Goal: Use online tool/utility: Utilize a website feature to perform a specific function

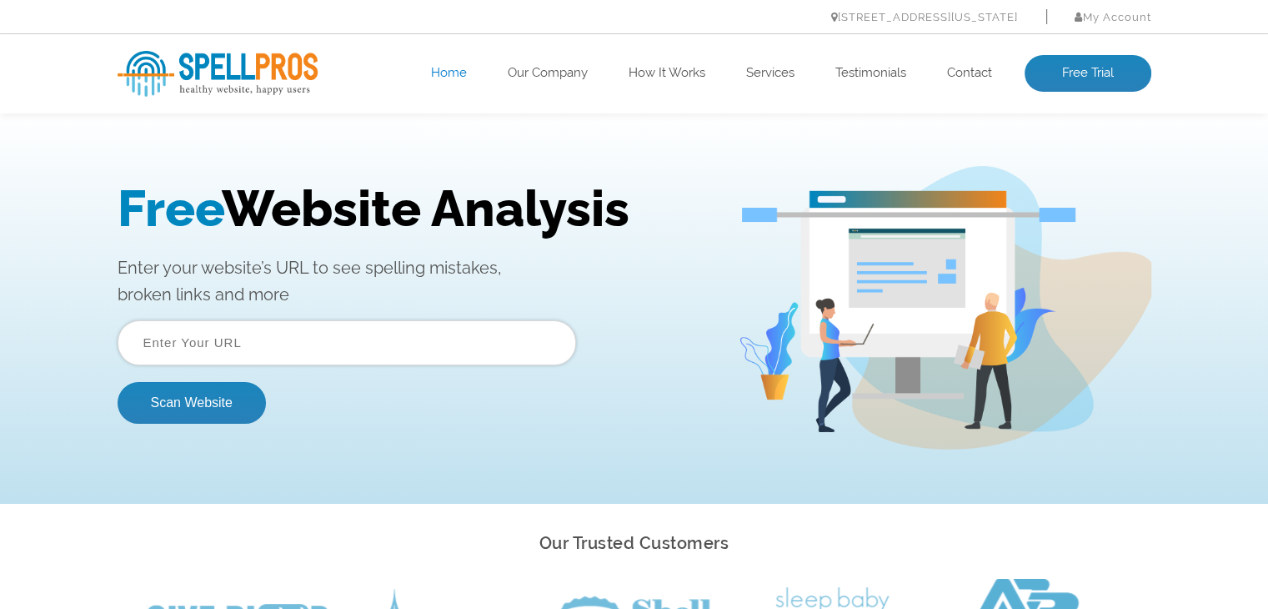
click at [226, 363] on input "text" at bounding box center [347, 342] width 459 height 45
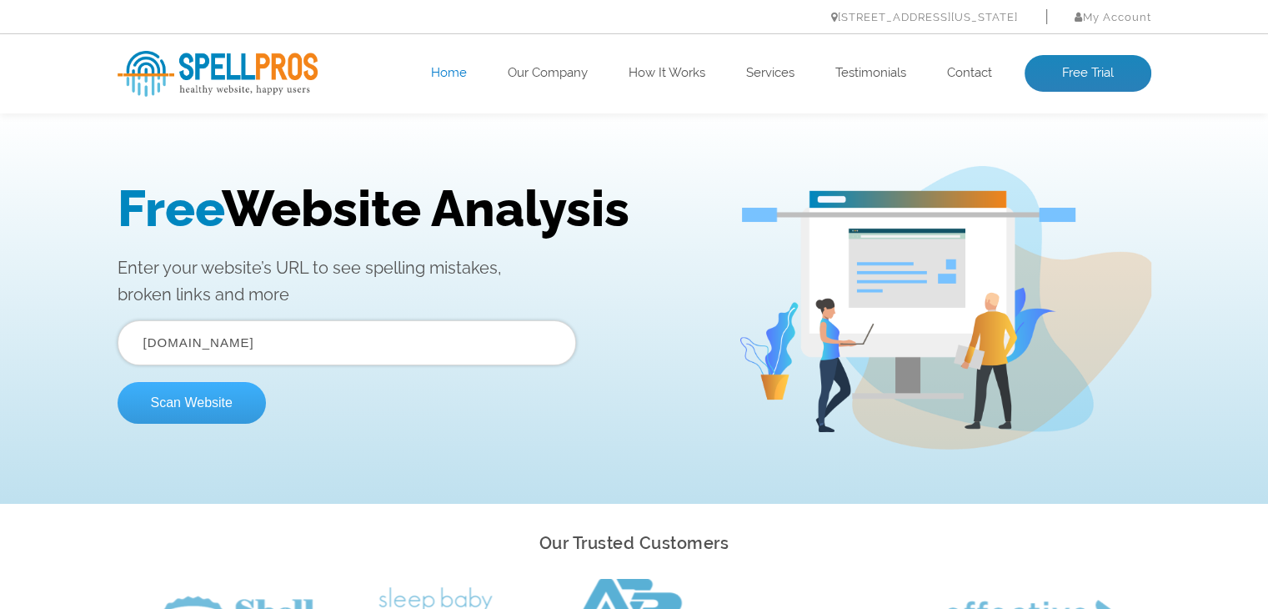
type input "[DOMAIN_NAME]"
click at [211, 408] on button "Scan Website" at bounding box center [192, 403] width 148 height 42
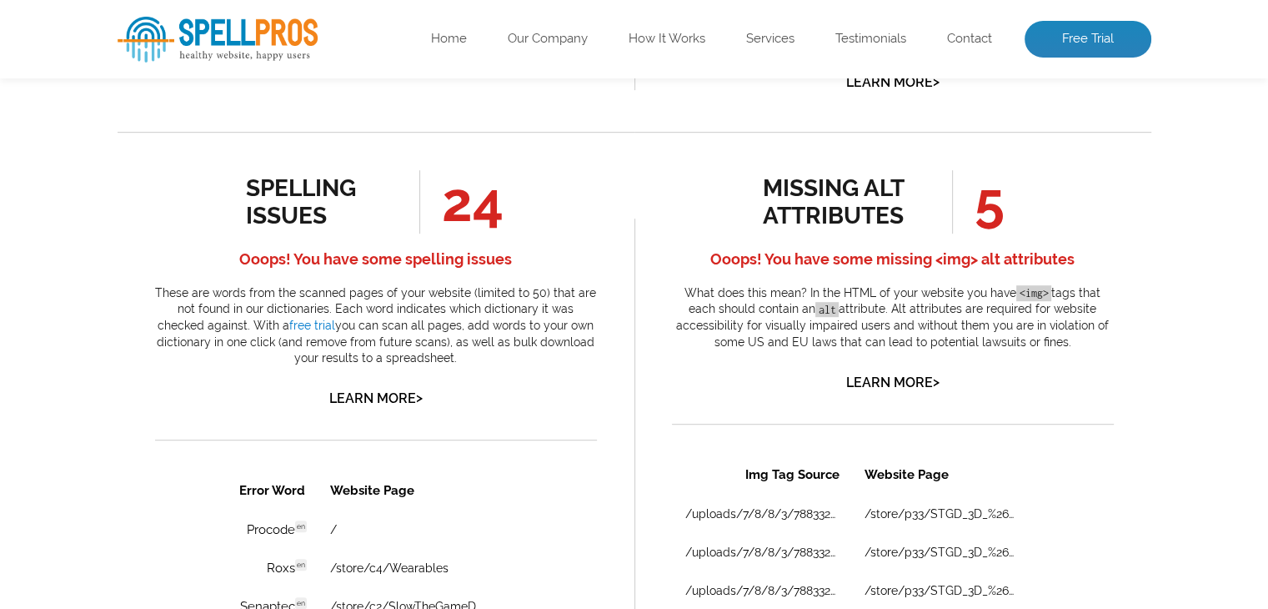
scroll to position [844, 0]
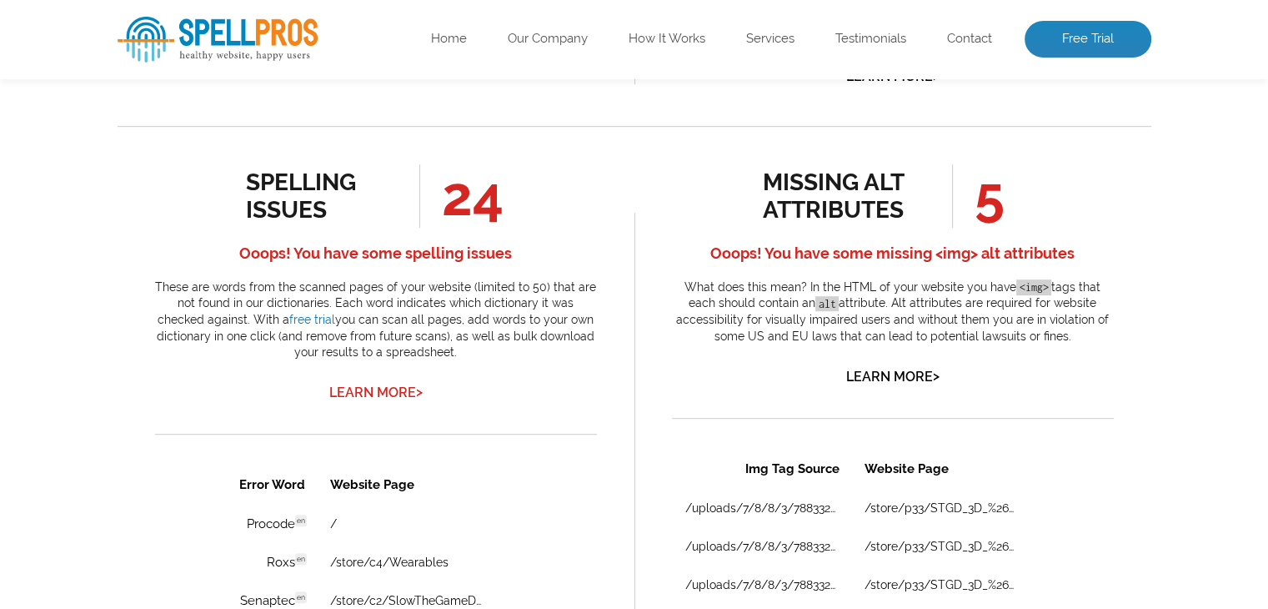
click at [390, 389] on link "Learn More >" at bounding box center [375, 392] width 93 height 16
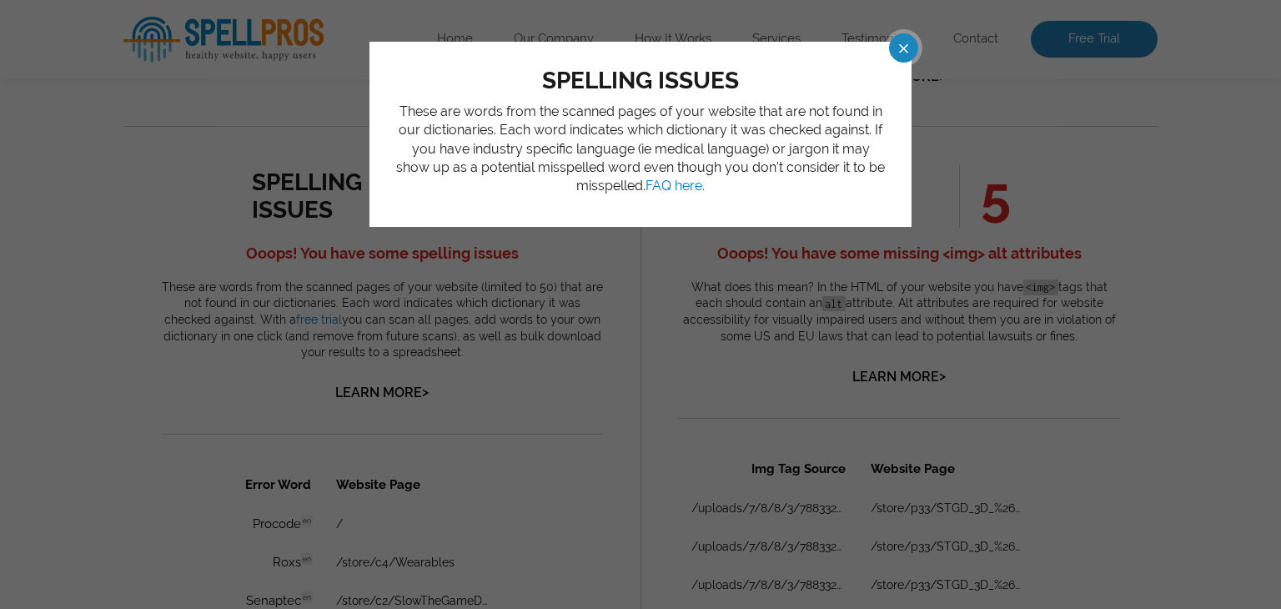
click at [901, 49] on span at bounding box center [888, 47] width 29 height 29
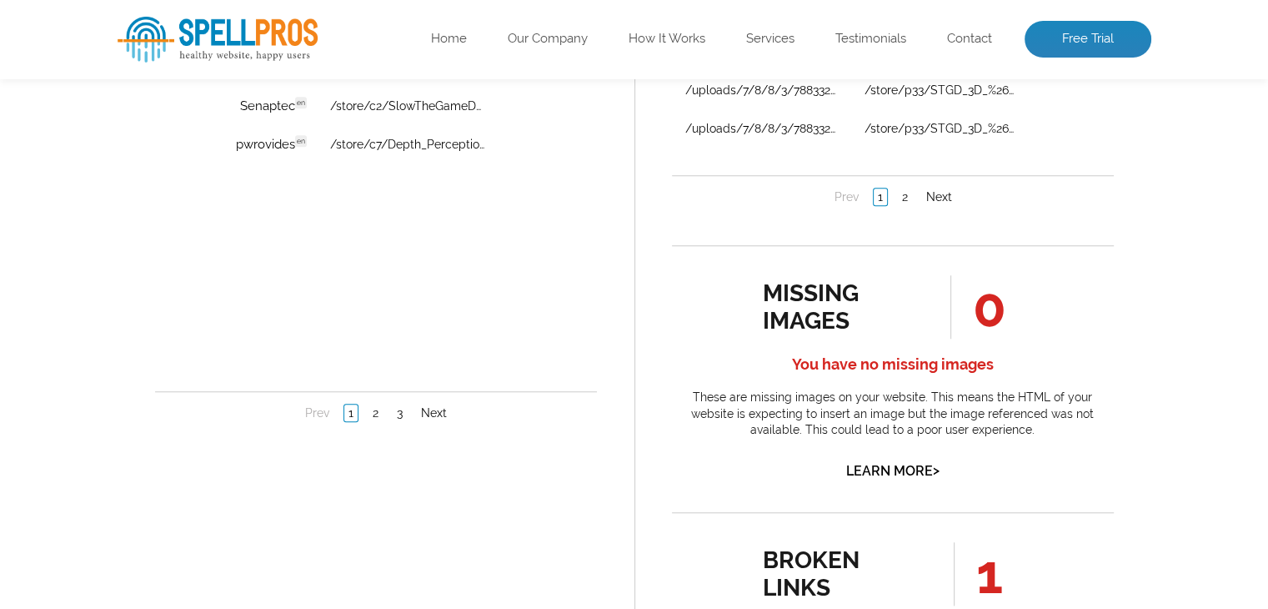
scroll to position [1344, 0]
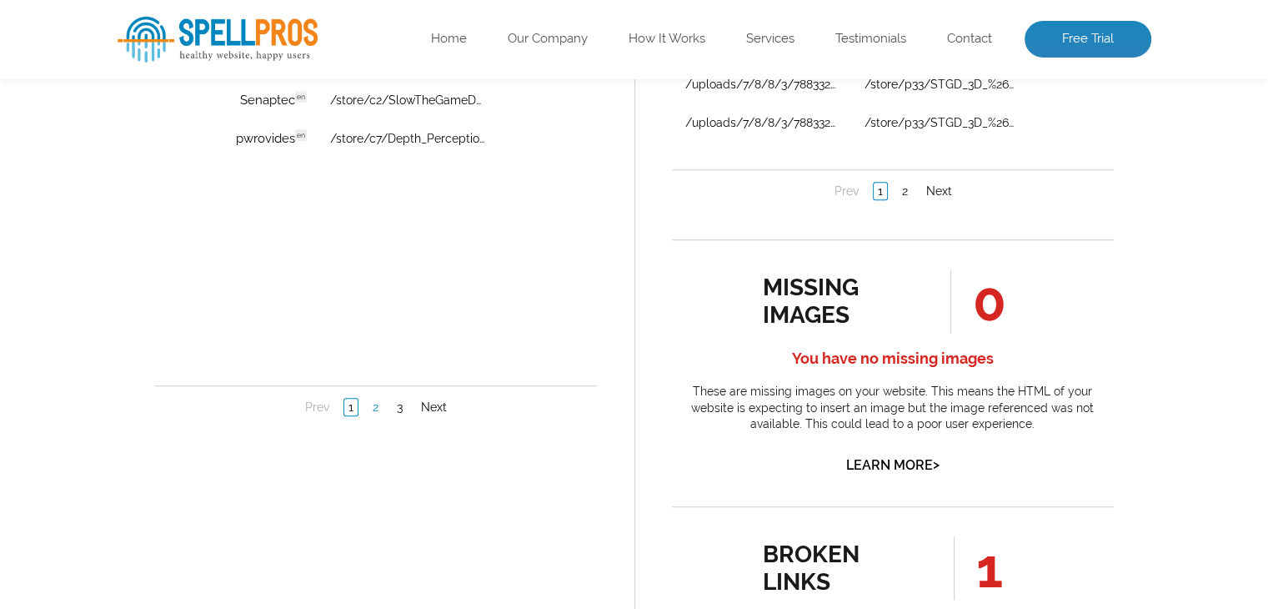
click at [374, 407] on link "2" at bounding box center [375, 407] width 14 height 17
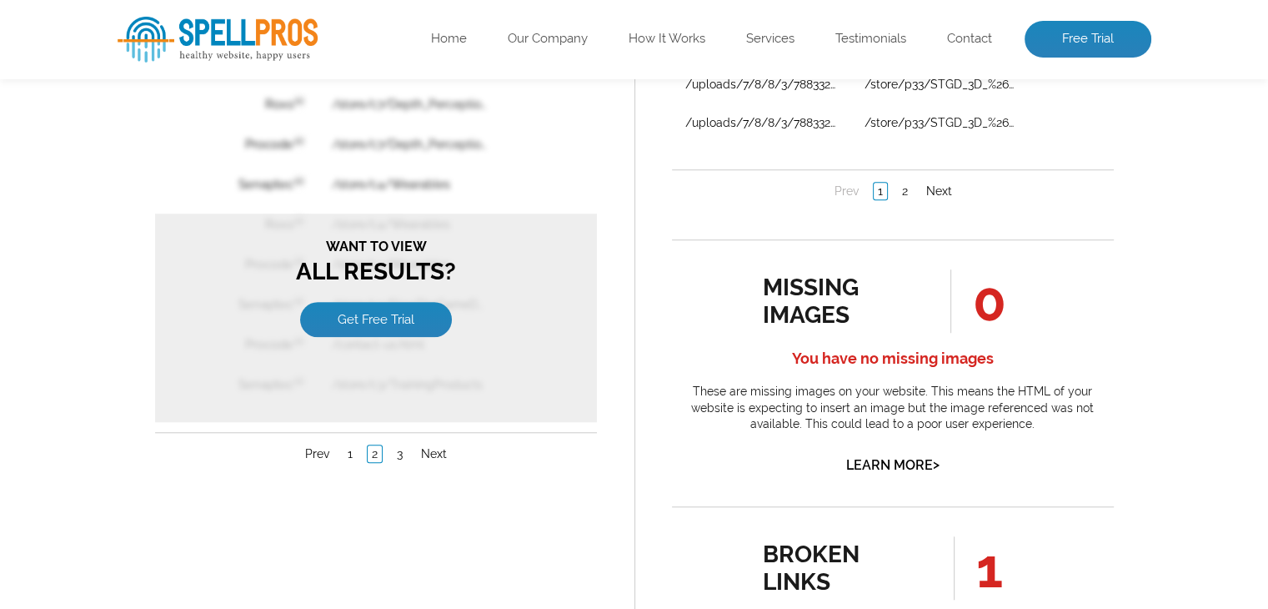
scroll to position [0, 0]
